Goal: Navigation & Orientation: Find specific page/section

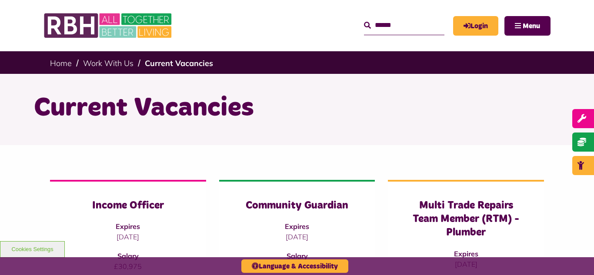
scroll to position [592, 0]
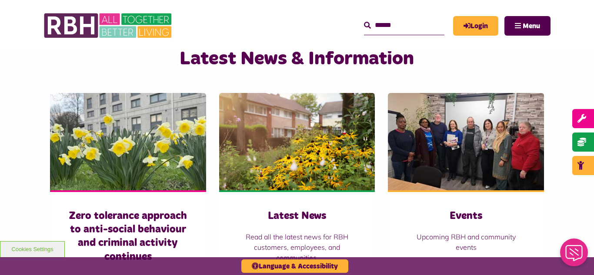
scroll to position [557, 0]
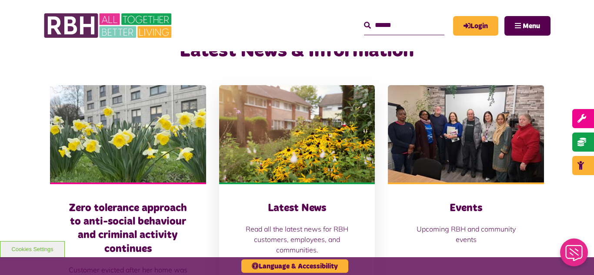
click at [289, 115] on img at bounding box center [297, 133] width 156 height 97
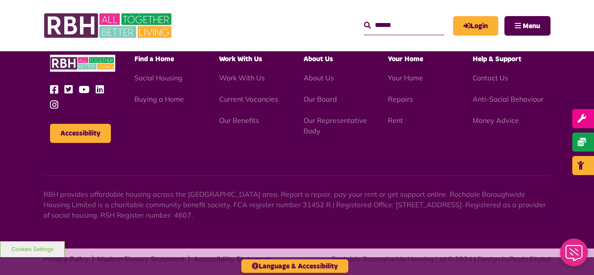
scroll to position [947, 0]
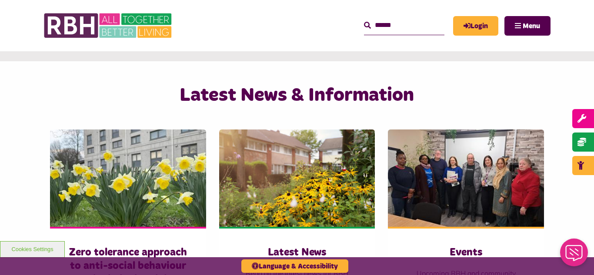
scroll to position [574, 0]
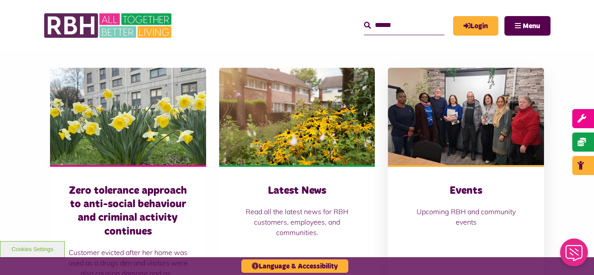
click at [452, 143] on img at bounding box center [466, 116] width 156 height 97
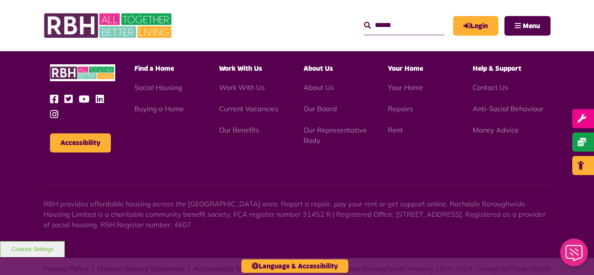
scroll to position [1156, 0]
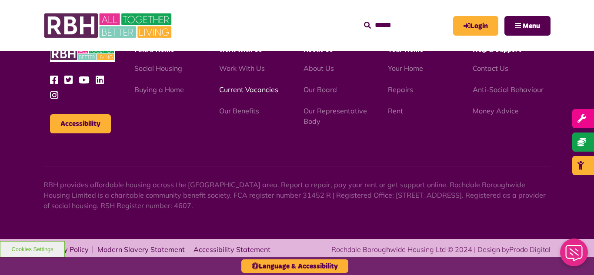
click at [249, 91] on link "Current Vacancies" at bounding box center [248, 89] width 59 height 9
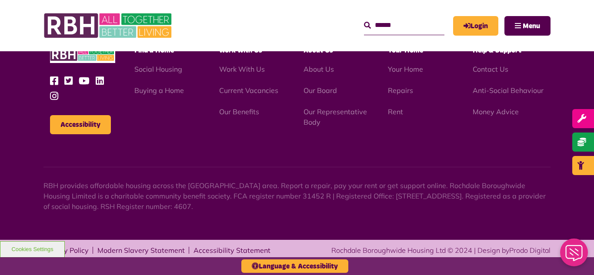
scroll to position [1245, 0]
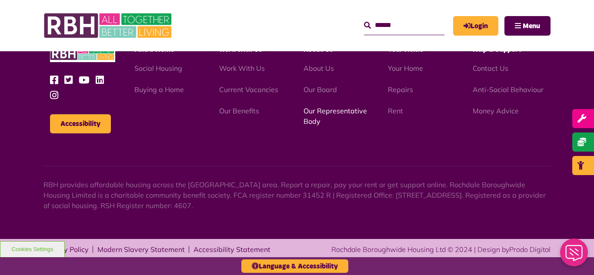
click at [337, 111] on link "Our Representative Body" at bounding box center [336, 116] width 64 height 19
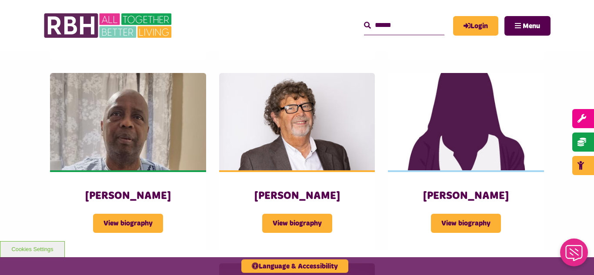
scroll to position [995, 0]
